Goal: Task Accomplishment & Management: Use online tool/utility

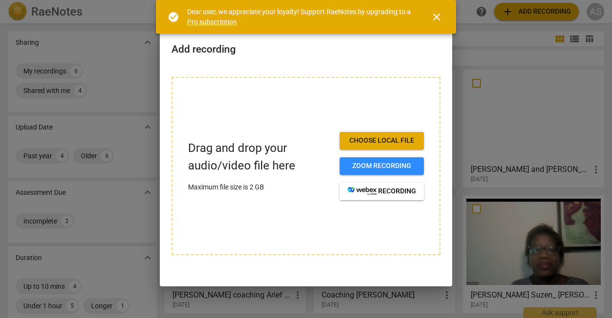
click at [441, 18] on span "close" at bounding box center [437, 17] width 12 height 12
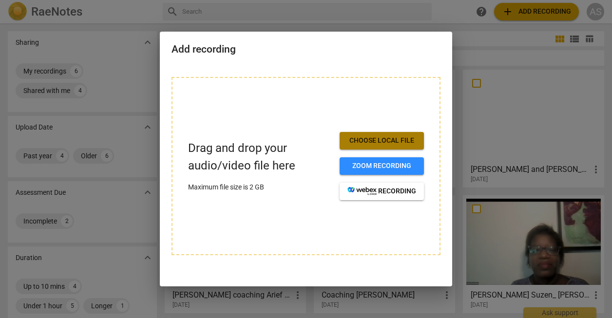
click at [373, 135] on button "Choose local file" at bounding box center [382, 141] width 84 height 18
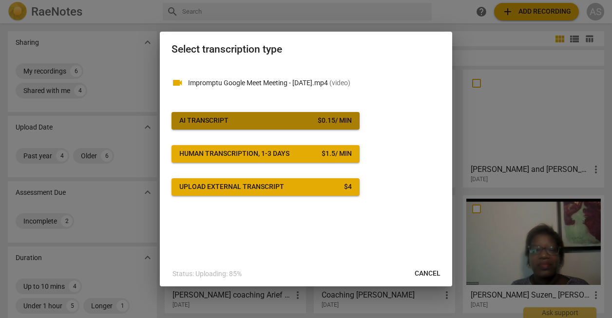
click at [338, 121] on div "$ 0.15 / min" at bounding box center [335, 121] width 34 height 10
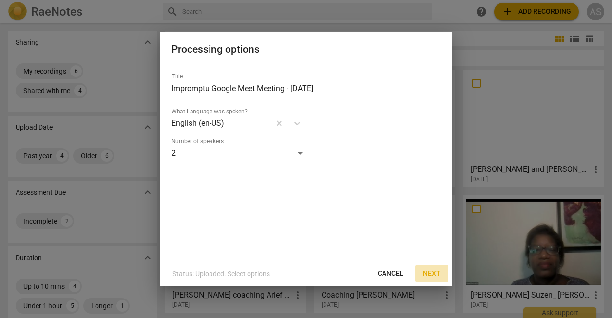
click at [432, 274] on span "Next" at bounding box center [432, 274] width 18 height 10
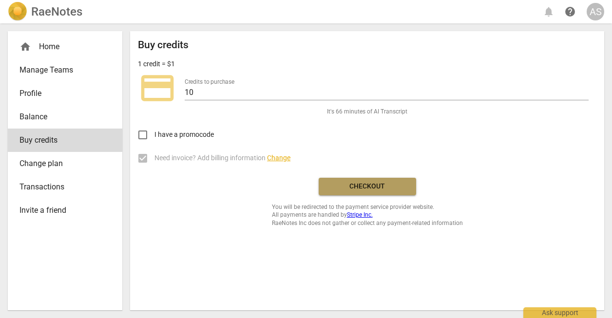
click at [377, 187] on span "Checkout" at bounding box center [368, 187] width 82 height 10
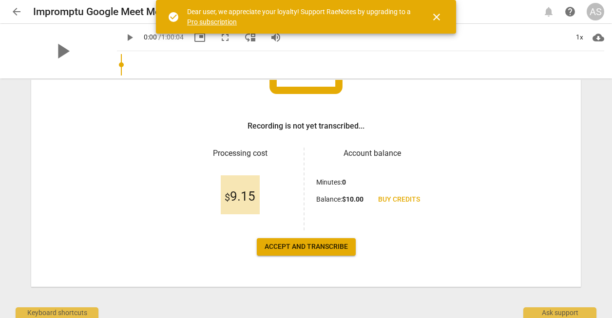
scroll to position [121, 0]
click at [325, 243] on span "Accept and transcribe" at bounding box center [306, 247] width 83 height 10
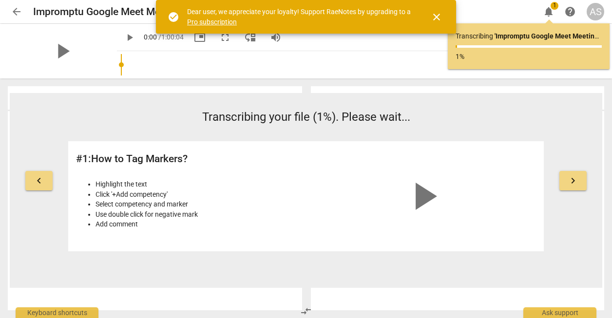
scroll to position [0, 0]
click at [435, 15] on span "close" at bounding box center [437, 17] width 12 height 12
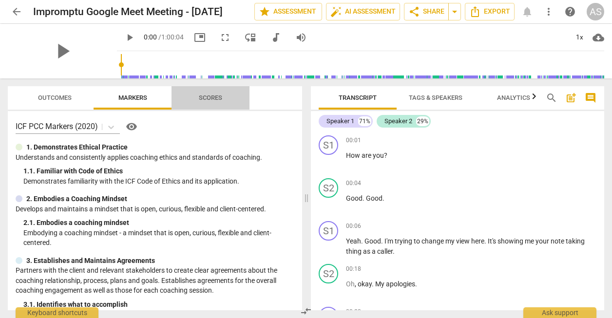
click at [208, 97] on span "Scores" at bounding box center [210, 97] width 23 height 7
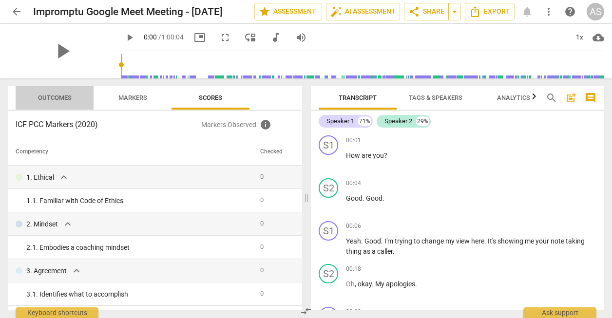
click at [47, 103] on span "Outcomes" at bounding box center [54, 98] width 57 height 13
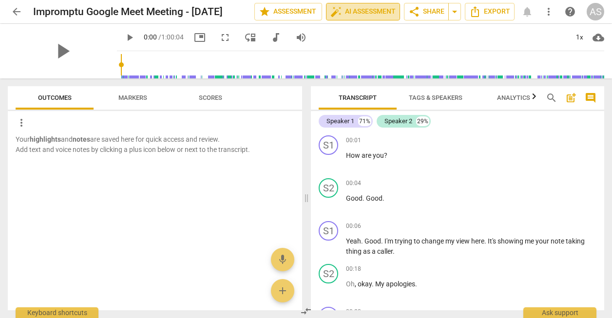
click at [365, 12] on span "auto_fix_high AI Assessment" at bounding box center [362, 12] width 65 height 12
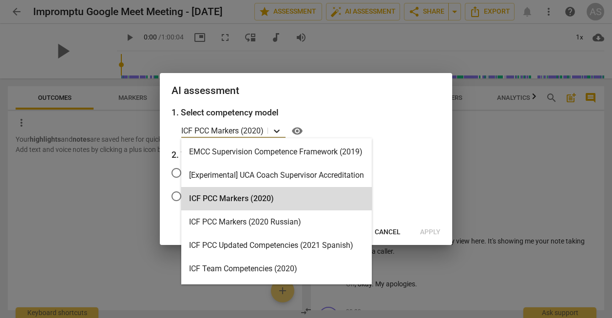
click at [278, 129] on icon at bounding box center [277, 131] width 10 height 10
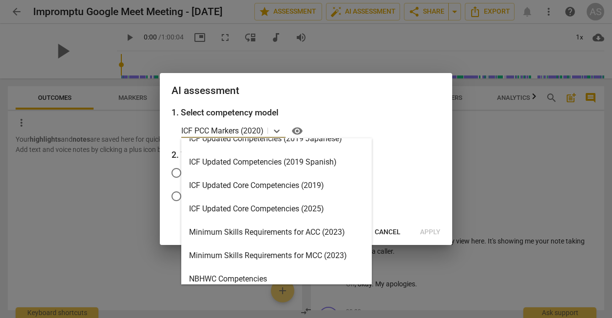
scroll to position [154, 0]
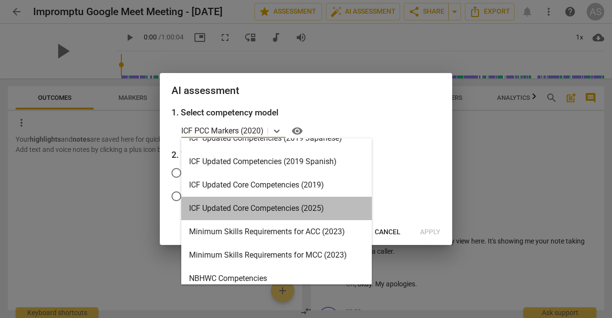
click at [287, 209] on div "ICF Updated Core Competencies (2025)" at bounding box center [276, 208] width 191 height 23
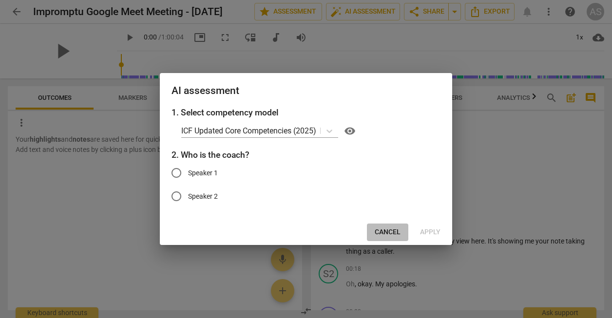
click at [390, 233] on span "Cancel" at bounding box center [388, 233] width 26 height 10
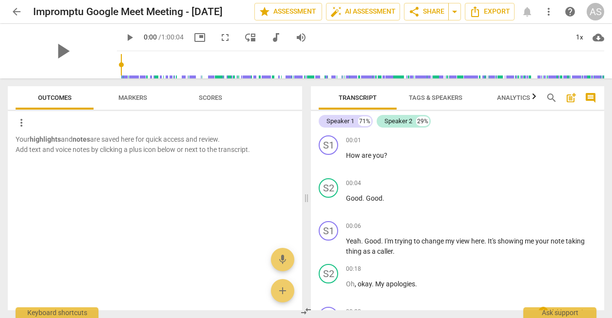
scroll to position [0, 0]
click at [366, 12] on span "auto_fix_high AI Assessment" at bounding box center [362, 12] width 65 height 12
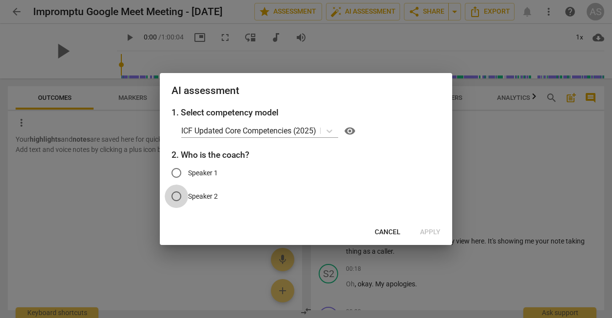
click at [178, 197] on input "Speaker 2" at bounding box center [176, 196] width 23 height 23
radio input "true"
click at [427, 230] on span "Apply" at bounding box center [430, 233] width 20 height 10
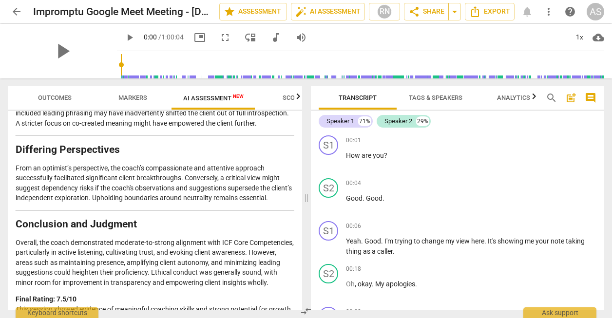
scroll to position [1671, 0]
click at [454, 10] on span "arrow_drop_down" at bounding box center [455, 12] width 12 height 12
click at [501, 14] on span "Export" at bounding box center [489, 12] width 41 height 12
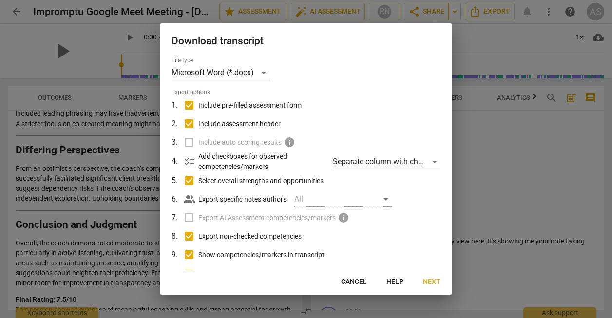
scroll to position [0, 0]
click at [363, 164] on div "Separate column with check marks" at bounding box center [387, 162] width 108 height 16
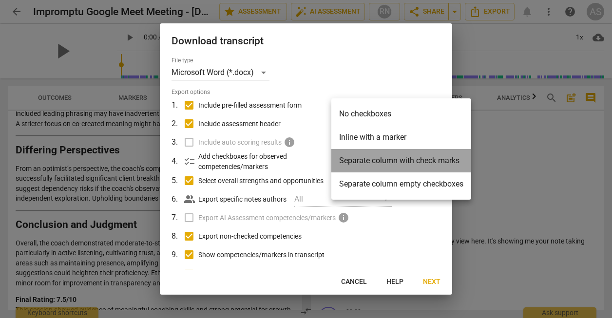
click at [363, 164] on li "Separate column with check marks" at bounding box center [401, 160] width 140 height 23
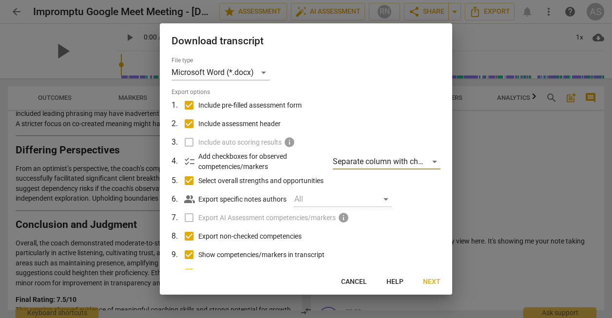
click at [355, 260] on label "Show competencies/markers in transcript" at bounding box center [304, 255] width 255 height 19
click at [198, 260] on input "Show competencies/markers in transcript" at bounding box center [189, 255] width 19 height 19
click at [355, 260] on label "Show competencies/markers in transcript" at bounding box center [304, 255] width 255 height 19
click at [198, 260] on input "Show competencies/markers in transcript" at bounding box center [189, 255] width 19 height 19
checkbox input "true"
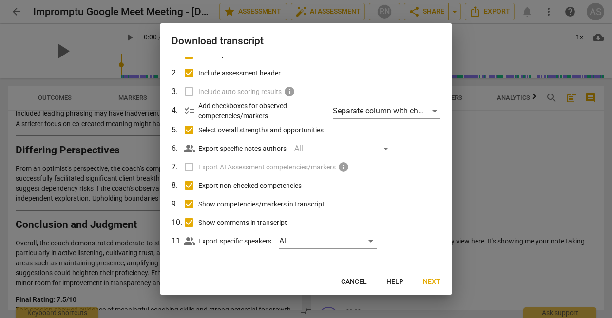
scroll to position [50, 0]
click at [430, 284] on span "Next" at bounding box center [432, 282] width 18 height 10
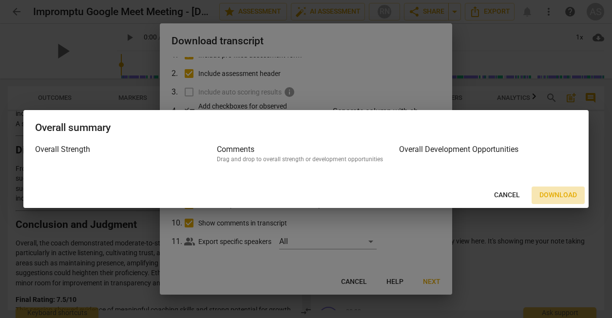
click at [551, 195] on span "Download" at bounding box center [559, 196] width 38 height 10
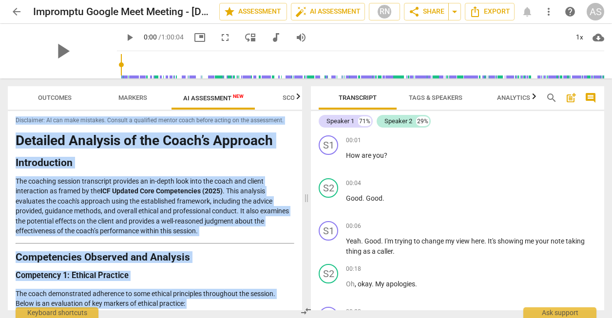
scroll to position [0, 0]
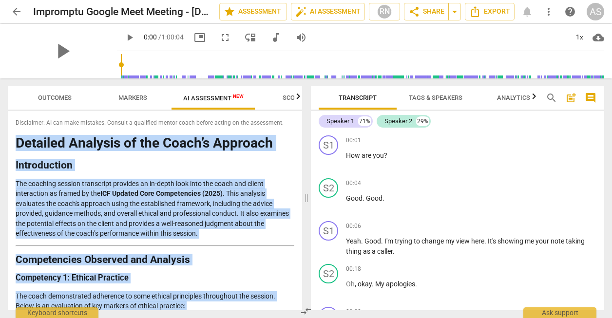
drag, startPoint x: 212, startPoint y: 302, endPoint x: 6, endPoint y: 140, distance: 262.4
click at [6, 140] on div "Outcomes Markers AI Assessment New Scores Disclaimer: AI can make mistakes. Con…" at bounding box center [153, 198] width 306 height 240
copy div "Loremips Dolorsit am con Adipi’e Seddoeiu Temporincidi Utl etdolore magnaal eni…"
drag, startPoint x: 188, startPoint y: 39, endPoint x: 121, endPoint y: 342, distance: 311.0
click at [121, 0] on html "arrow_back Impromptu Google Meet Meeting - [DATE] edit star Assessment auto_fix…" at bounding box center [306, 0] width 612 height 0
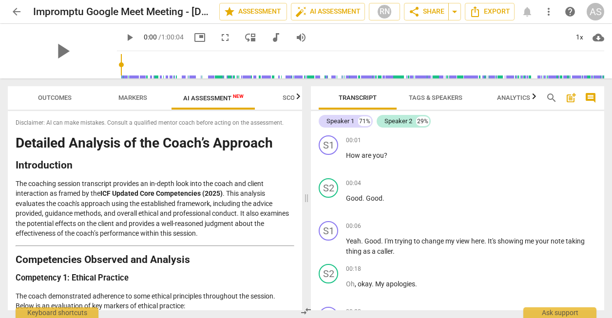
click at [225, 228] on p "The coaching session transcript provides an in-depth look into the coach and cl…" at bounding box center [155, 209] width 279 height 60
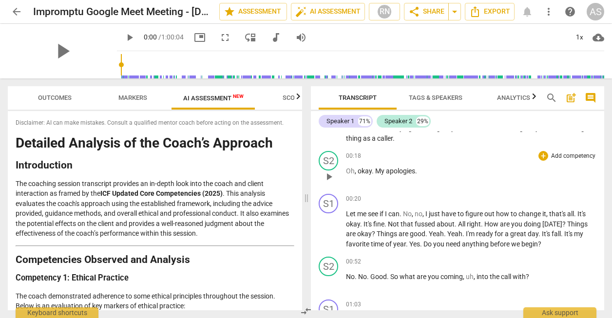
scroll to position [116, 0]
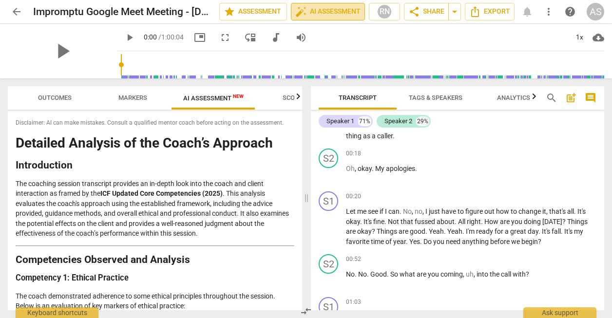
click at [346, 12] on span "auto_fix_high AI Assessment" at bounding box center [327, 12] width 65 height 12
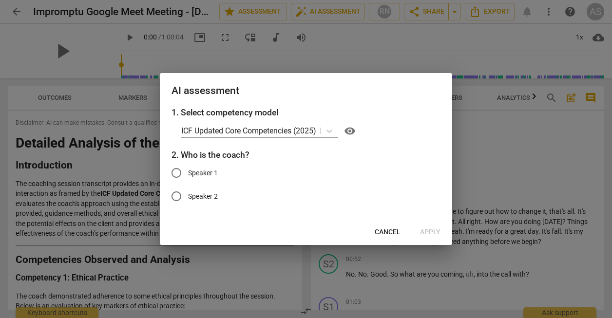
click at [392, 231] on span "Cancel" at bounding box center [388, 233] width 26 height 10
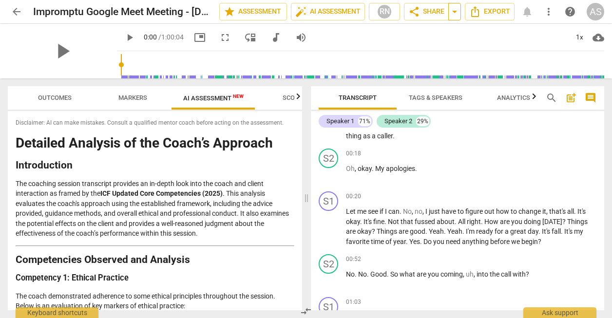
click at [457, 12] on span "arrow_drop_down" at bounding box center [455, 12] width 12 height 12
click at [479, 49] on div "play_arrow 0:00 / 1:00:04 picture_in_picture fullscreen move_down audiotrack vo…" at bounding box center [360, 37] width 487 height 27
click at [385, 18] on div "RN" at bounding box center [384, 11] width 15 height 15
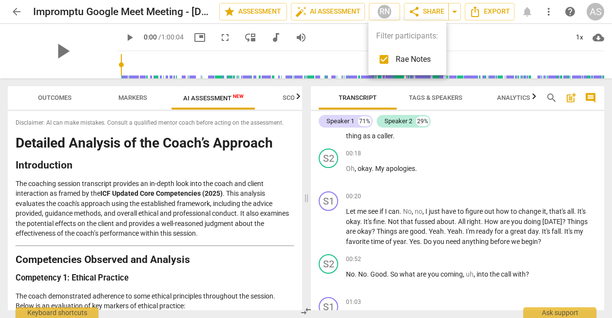
click at [357, 40] on div at bounding box center [306, 159] width 612 height 318
click at [128, 100] on span "Markers" at bounding box center [132, 97] width 29 height 7
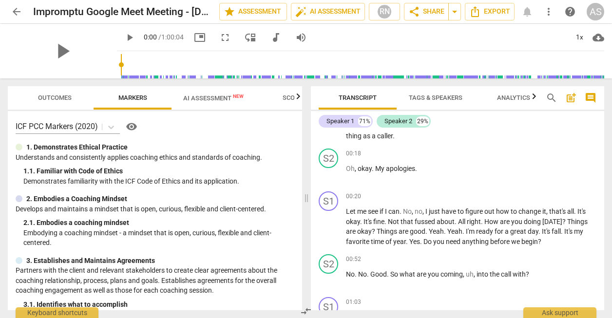
scroll to position [0, 0]
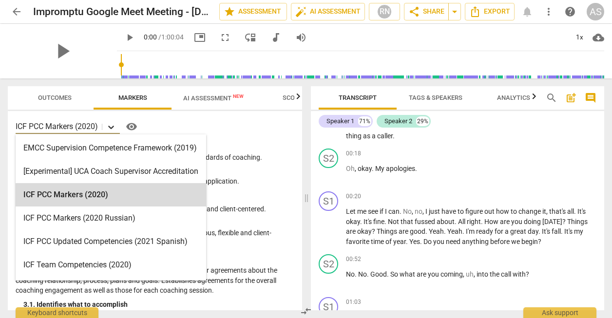
click at [112, 127] on icon at bounding box center [111, 127] width 10 height 10
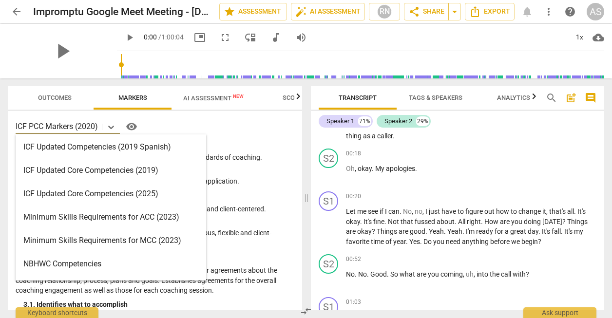
scroll to position [164, 0]
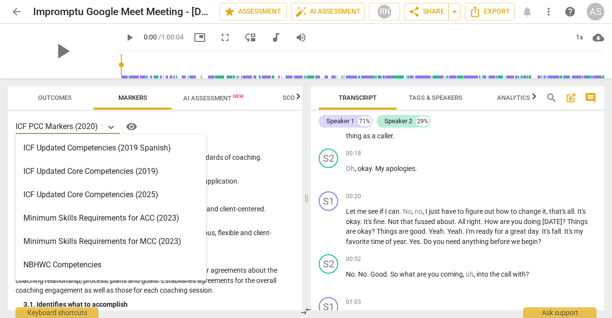
click at [133, 196] on div "ICF Updated Core Competencies (2025)" at bounding box center [111, 194] width 191 height 23
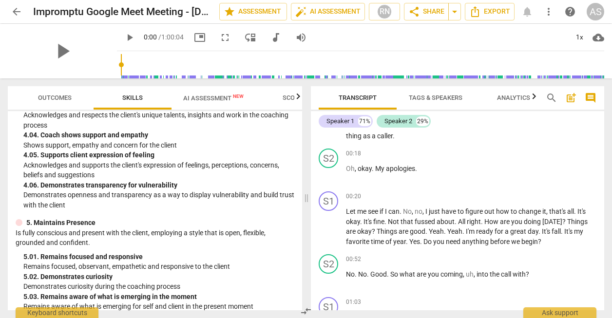
scroll to position [1013, 0]
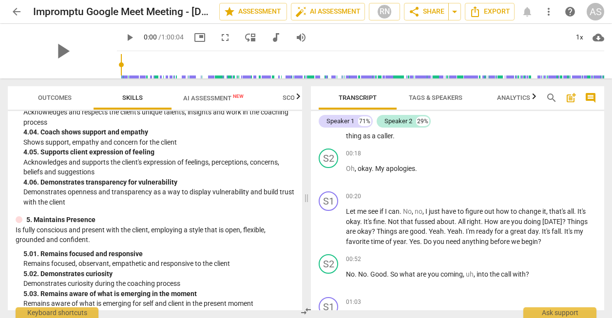
click at [56, 93] on span "Outcomes" at bounding box center [54, 98] width 57 height 13
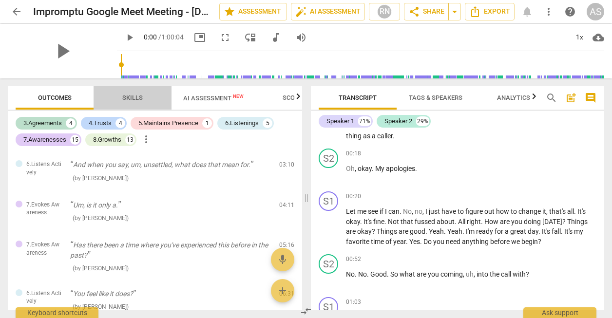
click at [140, 98] on span "Skills" at bounding box center [132, 97] width 20 height 7
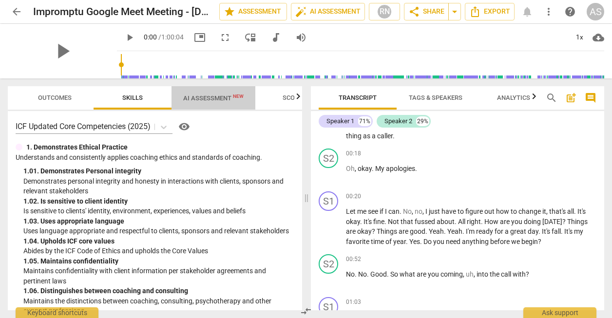
click at [198, 97] on span "AI Assessment New" at bounding box center [213, 98] width 60 height 7
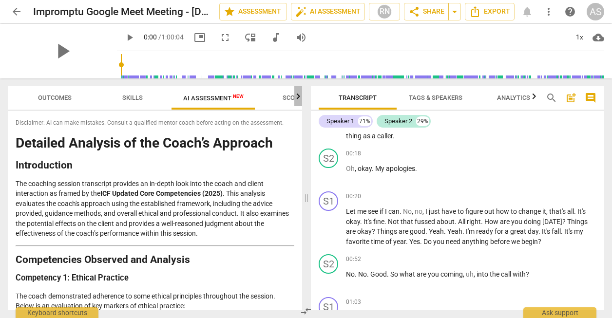
click at [295, 95] on icon "button" at bounding box center [298, 97] width 12 height 12
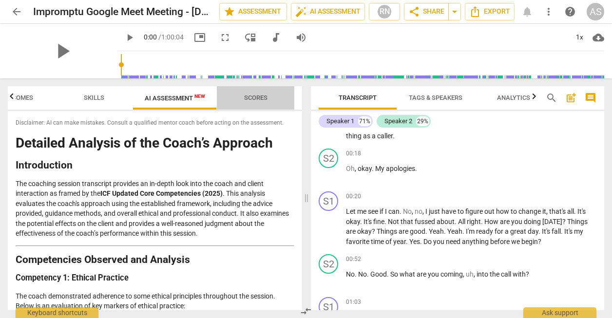
click at [261, 95] on span "Scores" at bounding box center [255, 97] width 23 height 7
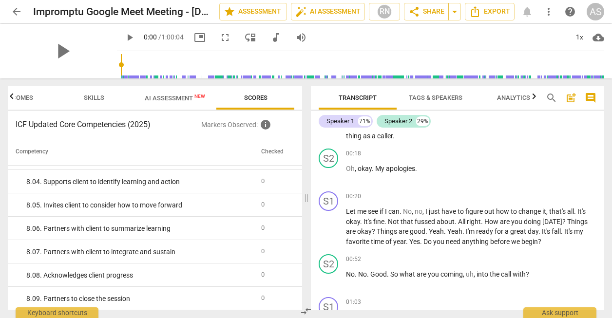
scroll to position [1633, 0]
click at [20, 12] on span "arrow_back" at bounding box center [17, 12] width 12 height 12
